Goal: Transaction & Acquisition: Purchase product/service

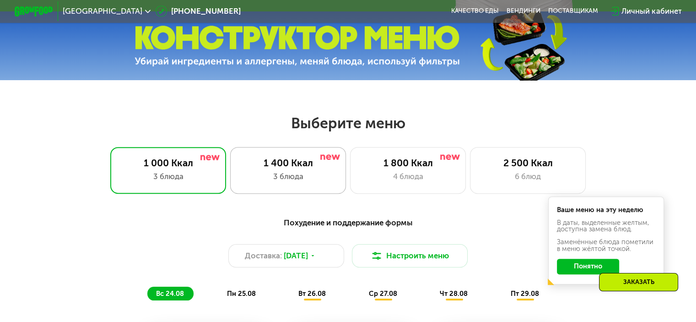
scroll to position [366, 0]
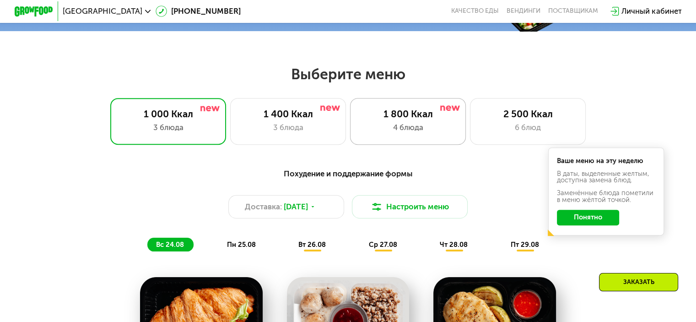
click at [470, 124] on div "1 800 Ккал 4 блюда" at bounding box center [528, 121] width 116 height 46
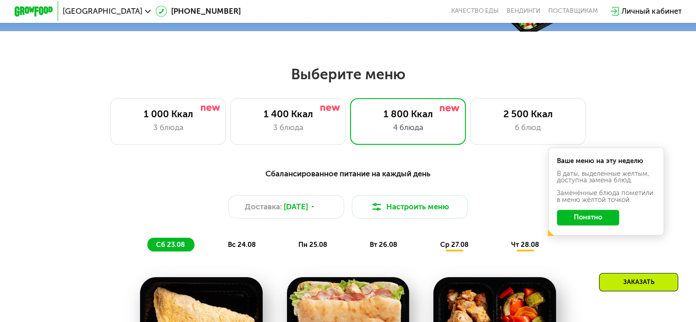
click at [581, 251] on div "Сбалансированное питание на каждый день Доставка: [DATE] Настроить меню сб 23.0…" at bounding box center [348, 210] width 573 height 84
click at [296, 128] on div "3 блюда" at bounding box center [288, 127] width 96 height 11
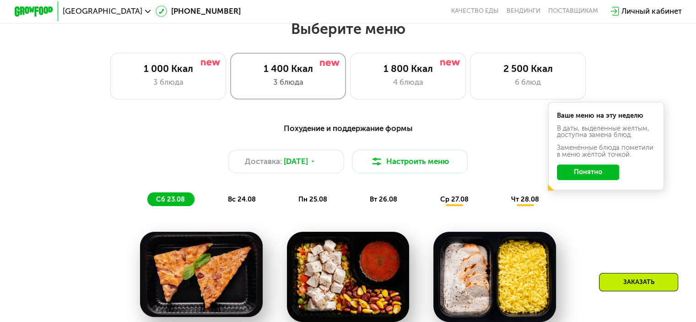
scroll to position [412, 0]
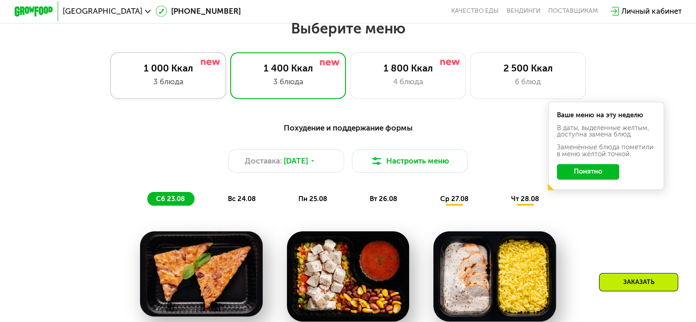
click at [230, 93] on div "1 000 Ккал 3 блюда" at bounding box center [288, 75] width 116 height 46
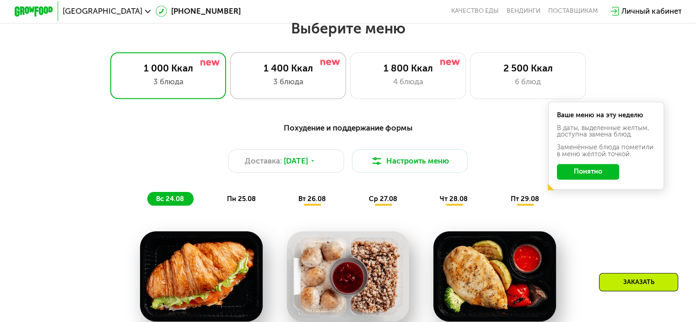
click at [284, 74] on div "1 400 Ккал" at bounding box center [288, 67] width 96 height 11
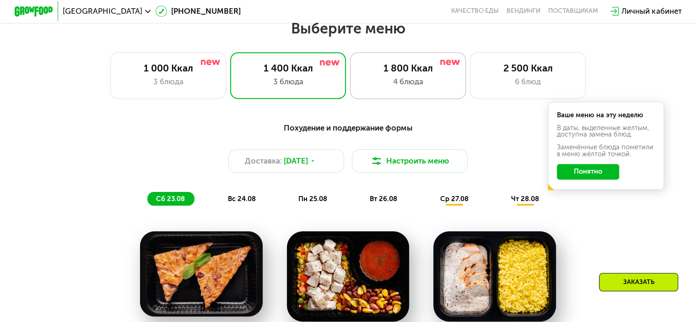
click at [415, 80] on div "4 блюда" at bounding box center [408, 81] width 96 height 11
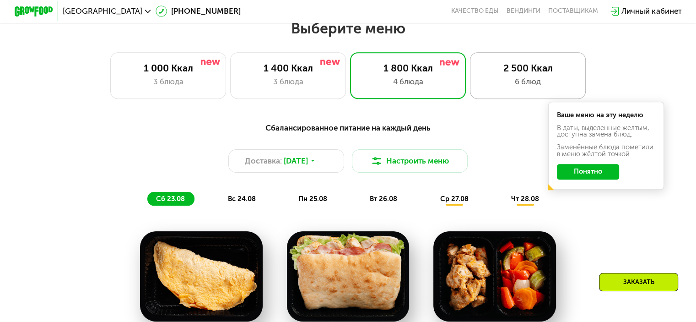
click at [521, 73] on div "2 500 Ккал" at bounding box center [528, 67] width 96 height 11
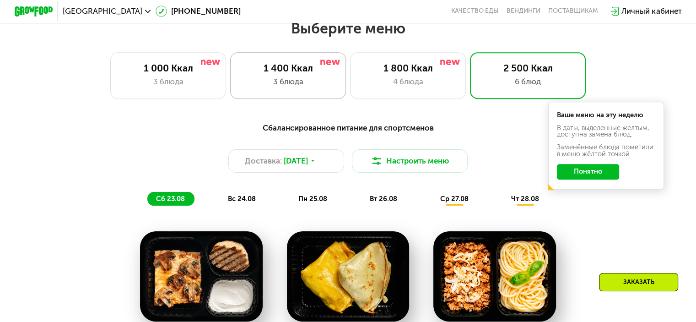
click at [295, 71] on div "1 400 Ккал" at bounding box center [288, 67] width 96 height 11
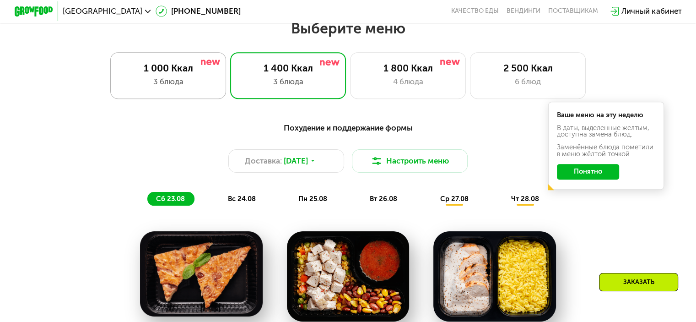
click at [204, 84] on div "3 блюда" at bounding box center [168, 81] width 96 height 11
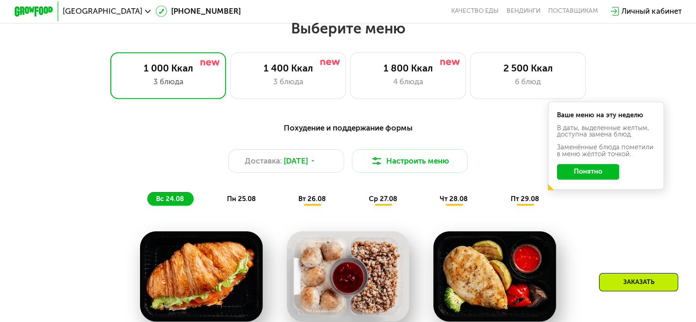
click at [607, 174] on button "Понятно" at bounding box center [588, 172] width 62 height 16
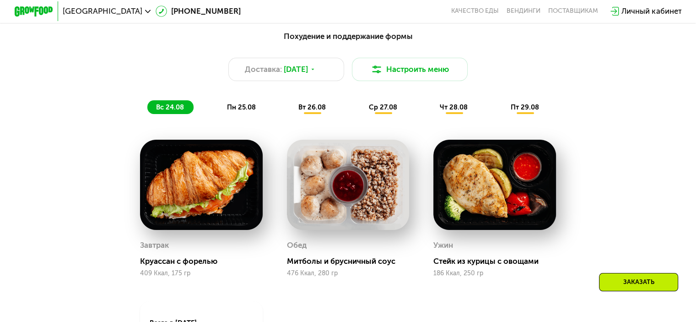
scroll to position [458, 0]
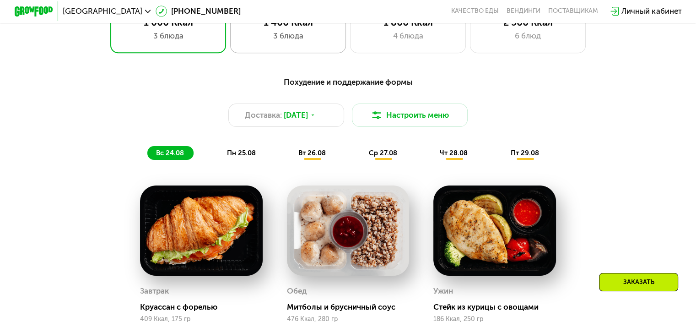
click at [350, 33] on div "1 400 Ккал 3 блюда" at bounding box center [408, 29] width 116 height 46
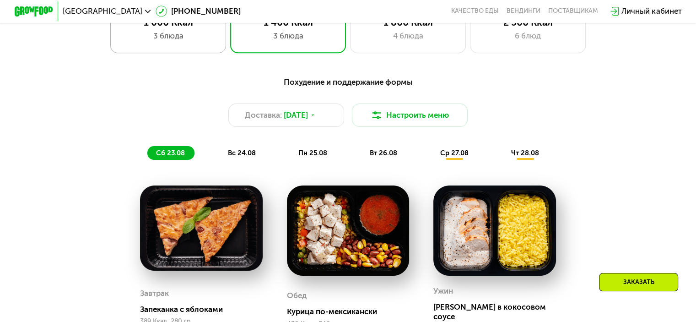
click at [179, 42] on div "3 блюда" at bounding box center [168, 35] width 96 height 11
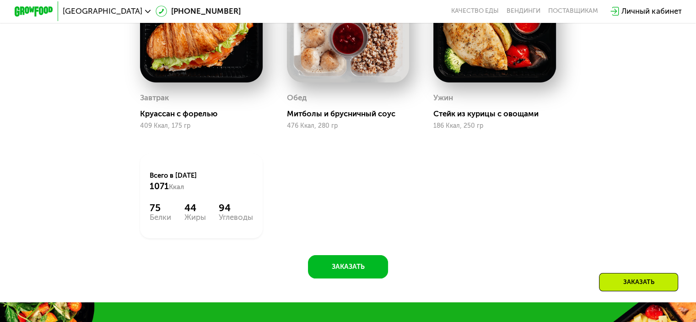
scroll to position [641, 0]
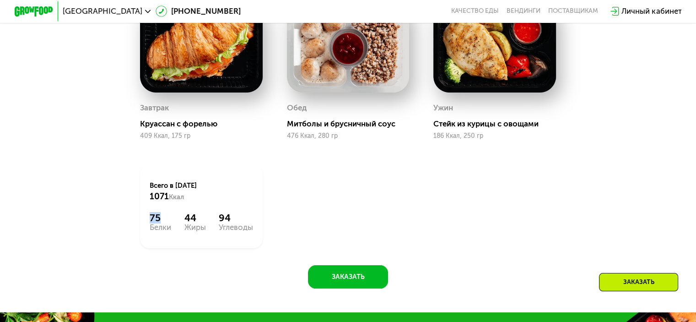
drag, startPoint x: 163, startPoint y: 224, endPoint x: 146, endPoint y: 225, distance: 16.9
click at [146, 225] on div "Всего в [DATE] 1071 Ккал 75 Белки 44 Жиры 94 Углеводы" at bounding box center [201, 206] width 123 height 84
drag, startPoint x: 193, startPoint y: 224, endPoint x: 182, endPoint y: 226, distance: 11.5
click at [182, 226] on div "75 Белки 44 Жиры 94 Углеводы" at bounding box center [201, 221] width 103 height 19
drag, startPoint x: 227, startPoint y: 223, endPoint x: 216, endPoint y: 225, distance: 11.1
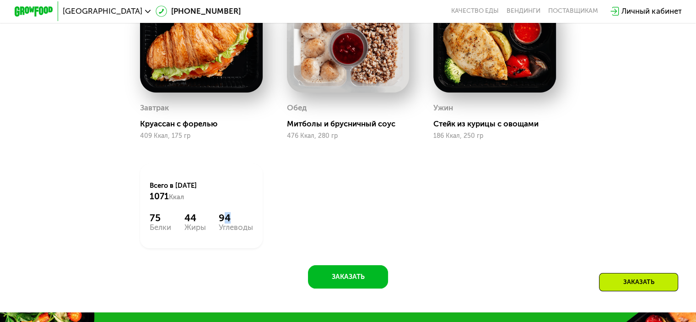
click at [219, 223] on div "94" at bounding box center [236, 217] width 34 height 11
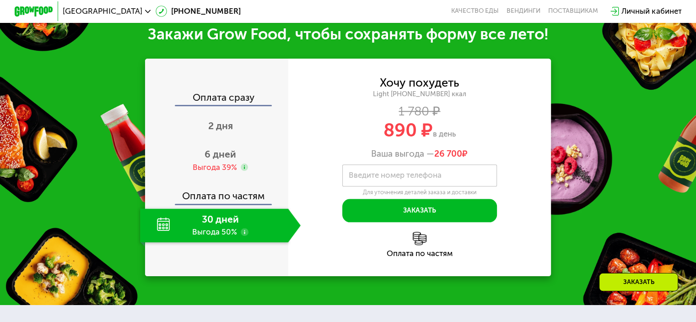
scroll to position [1007, 0]
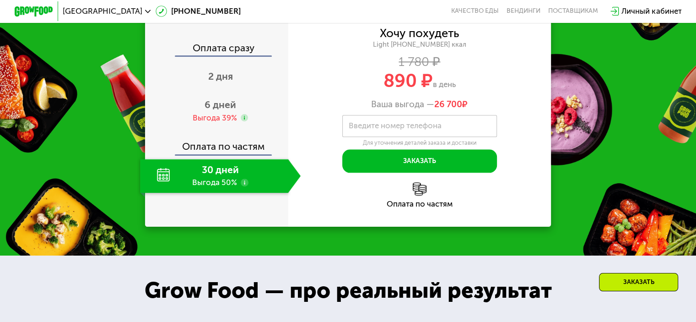
click at [242, 186] on use at bounding box center [245, 183] width 8 height 8
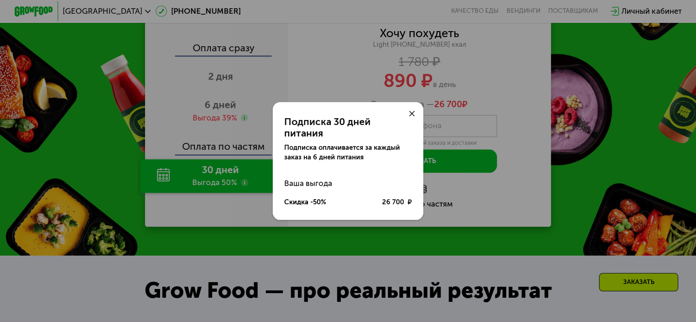
click at [413, 117] on use at bounding box center [412, 114] width 6 height 6
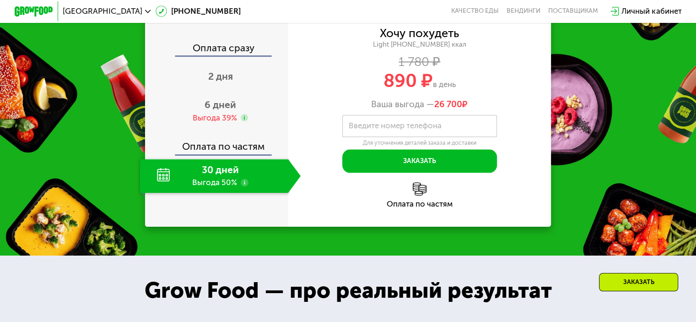
click at [236, 190] on div "30 дней Выгода 50%" at bounding box center [214, 176] width 148 height 34
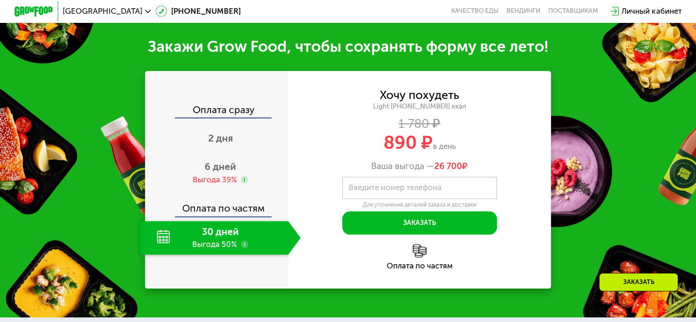
scroll to position [961, 0]
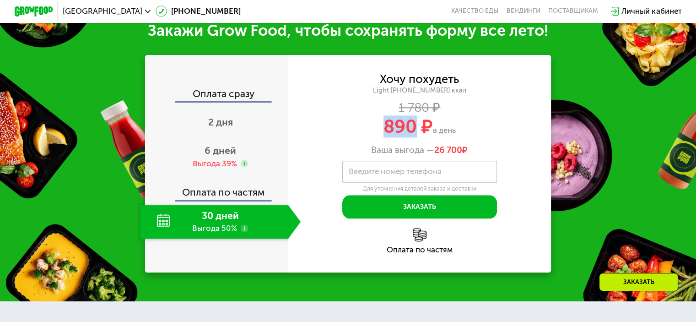
drag, startPoint x: 385, startPoint y: 135, endPoint x: 416, endPoint y: 139, distance: 31.3
click at [416, 137] on span "890 ₽" at bounding box center [408, 126] width 49 height 22
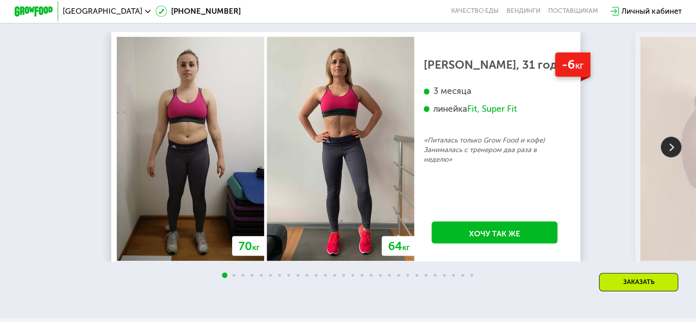
scroll to position [1694, 0]
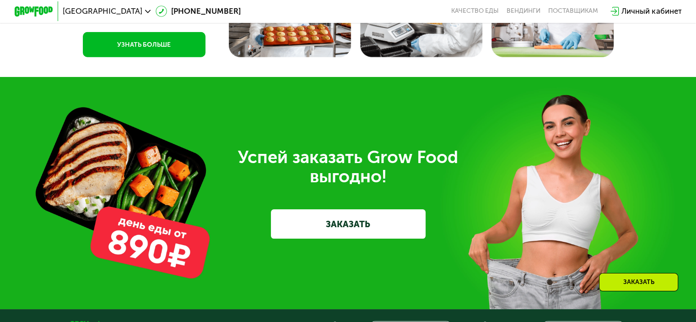
click at [654, 282] on div "Заказать" at bounding box center [638, 282] width 79 height 18
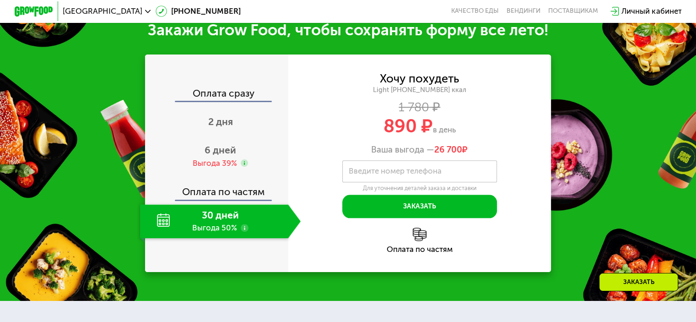
scroll to position [961, 0]
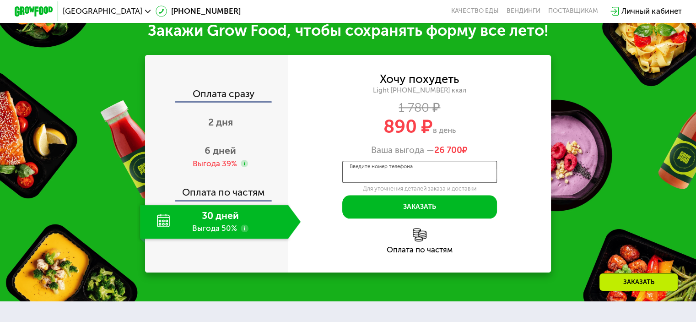
drag, startPoint x: 474, startPoint y: 175, endPoint x: 477, endPoint y: 169, distance: 6.4
click at [474, 175] on input "Введите номер телефона" at bounding box center [419, 172] width 155 height 22
click at [472, 124] on div "Хочу похудеть Light [PHONE_NUMBER] ккал 1 780 ₽ 890 ₽ в день Ваша выгода — 26 7…" at bounding box center [419, 114] width 263 height 81
click at [222, 128] on span "2 дня" at bounding box center [220, 121] width 25 height 11
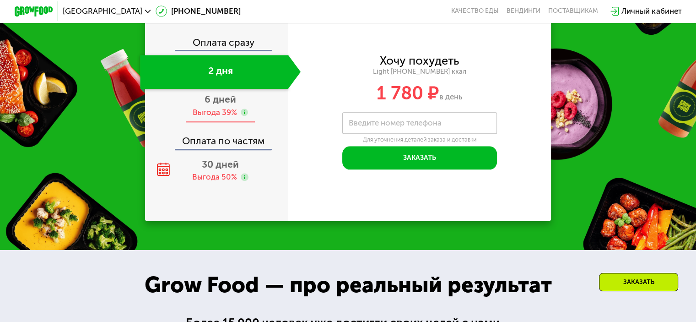
click at [216, 116] on div "6 дней Выгода 39%" at bounding box center [220, 106] width 161 height 34
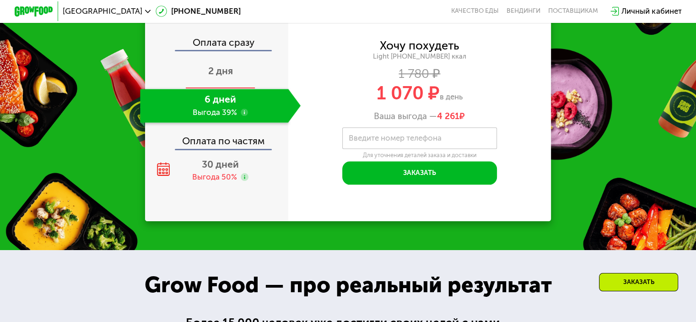
scroll to position [1058, 0]
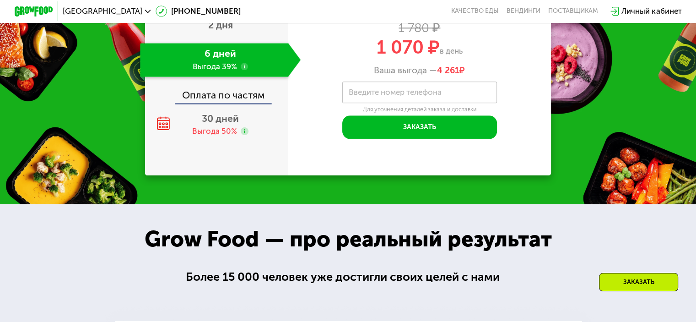
click at [231, 103] on div "Оплата по частям" at bounding box center [217, 92] width 142 height 22
click at [218, 136] on div "Выгода 50%" at bounding box center [214, 131] width 45 height 11
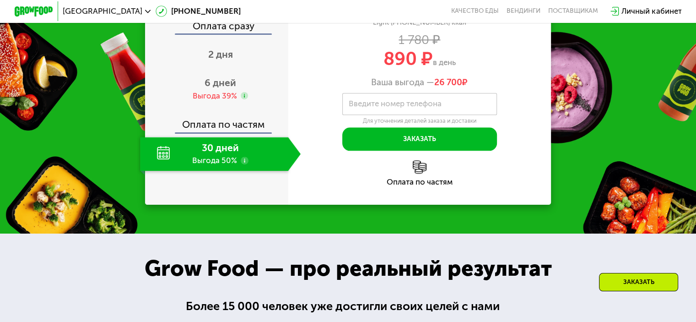
scroll to position [1013, 0]
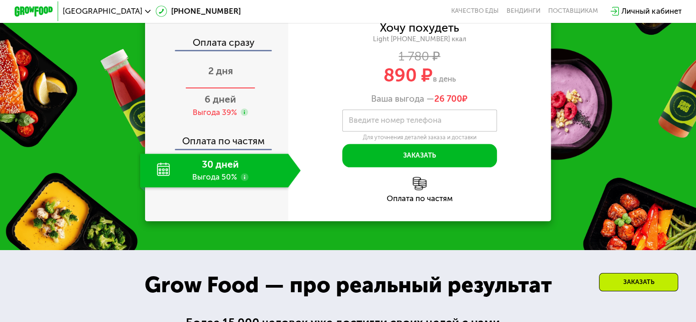
click at [225, 76] on span "2 дня" at bounding box center [220, 70] width 25 height 11
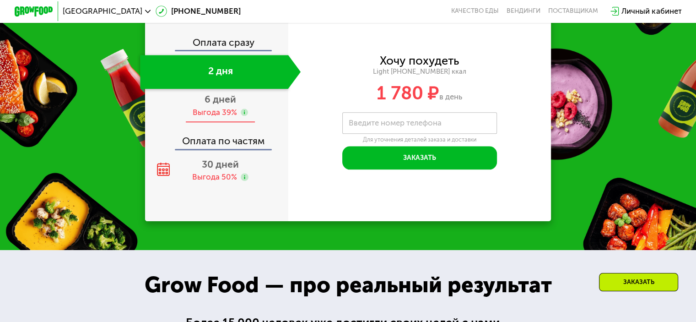
click at [220, 105] on span "6 дней" at bounding box center [221, 98] width 32 height 11
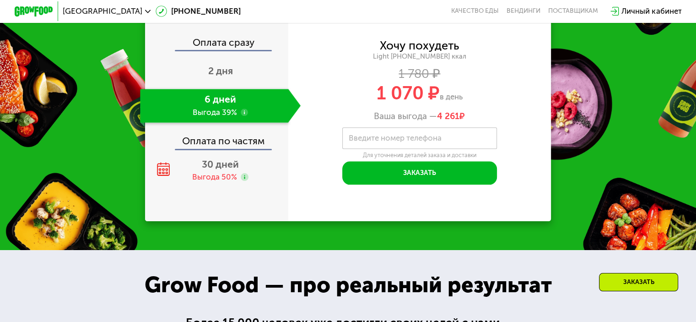
click at [212, 149] on div "Оплата по частям" at bounding box center [217, 137] width 142 height 22
click at [212, 170] on span "30 дней" at bounding box center [220, 163] width 37 height 11
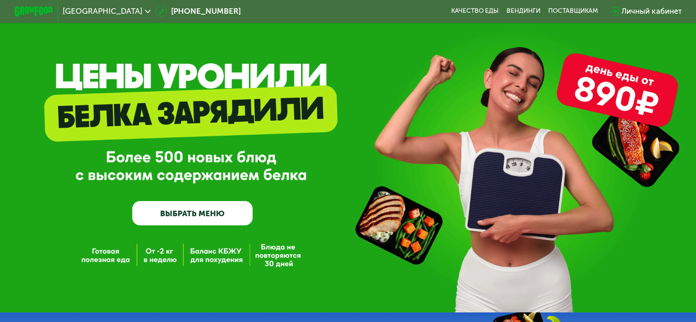
scroll to position [0, 0]
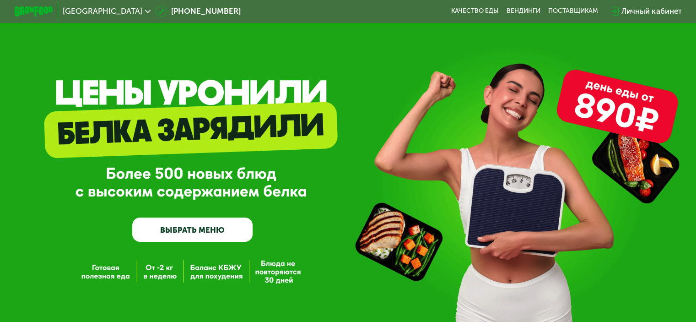
click at [534, 202] on div "GrowFood — доставка правильного питания ВЫБРАТЬ МЕНЮ" at bounding box center [348, 176] width 696 height 130
drag, startPoint x: 394, startPoint y: 236, endPoint x: 410, endPoint y: 219, distance: 23.3
click at [396, 231] on div "GrowFood — доставка правильного питания ВЫБРАТЬ МЕНЮ" at bounding box center [348, 176] width 696 height 130
click at [520, 150] on div "GrowFood — доставка правильного питания ВЫБРАТЬ МЕНЮ" at bounding box center [348, 176] width 696 height 130
click at [526, 89] on div "GrowFood — доставка правильного питания ВЫБРАТЬ МЕНЮ" at bounding box center [348, 164] width 696 height 329
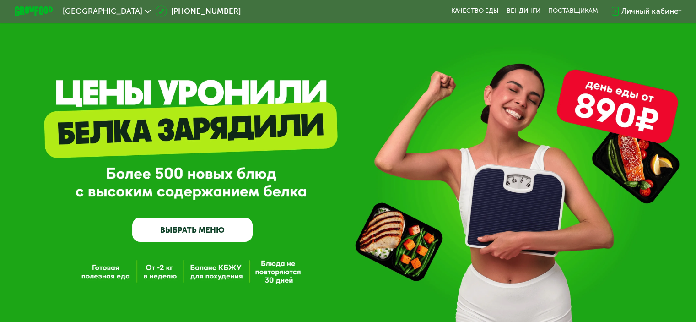
drag, startPoint x: 533, startPoint y: 258, endPoint x: 538, endPoint y: 248, distance: 11.3
click at [535, 255] on div "GrowFood — доставка правильного питания ВЫБРАТЬ МЕНЮ" at bounding box center [348, 164] width 696 height 329
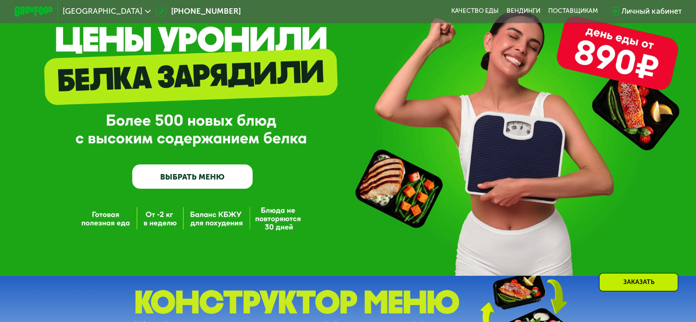
scroll to position [92, 0]
